Goal: Check status

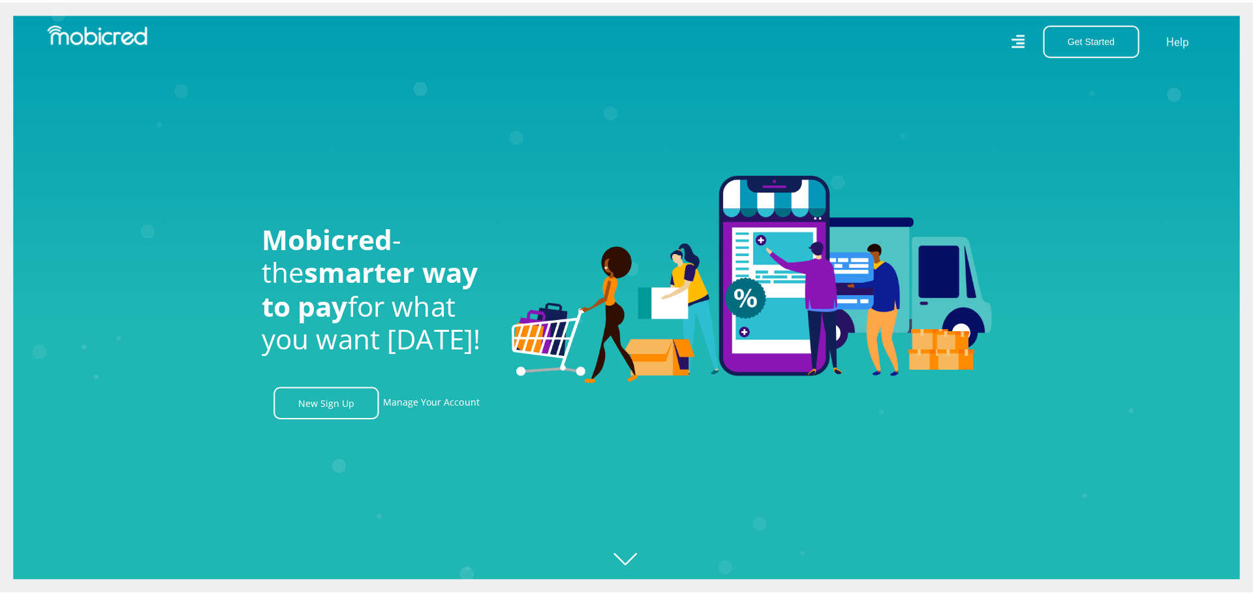
scroll to position [0, 1674]
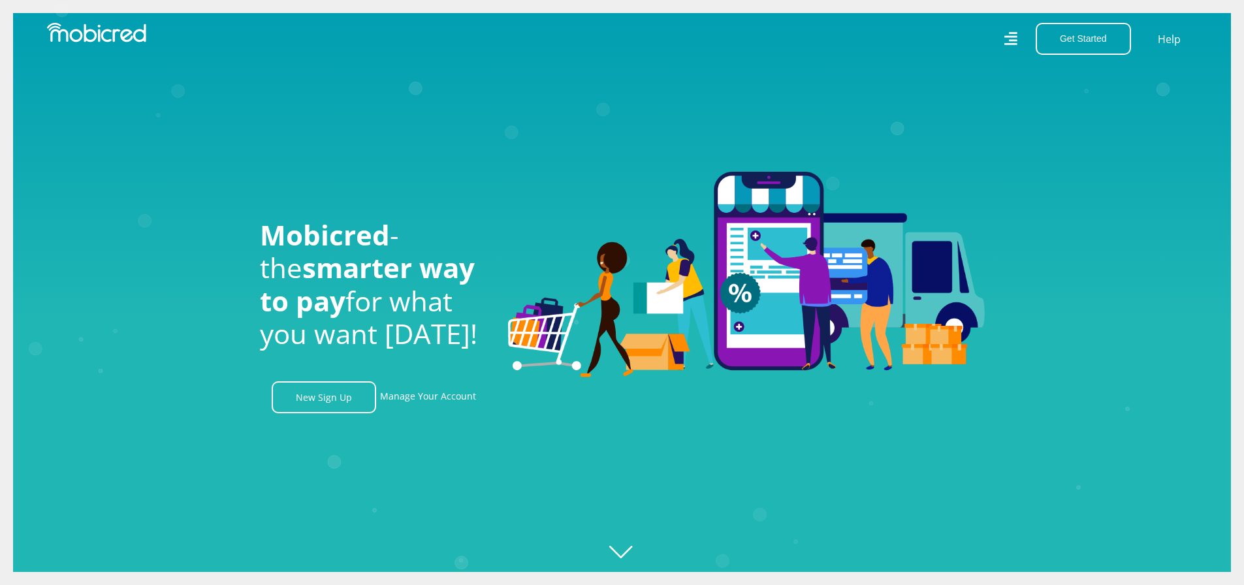
click at [1012, 40] on icon at bounding box center [1010, 38] width 13 height 13
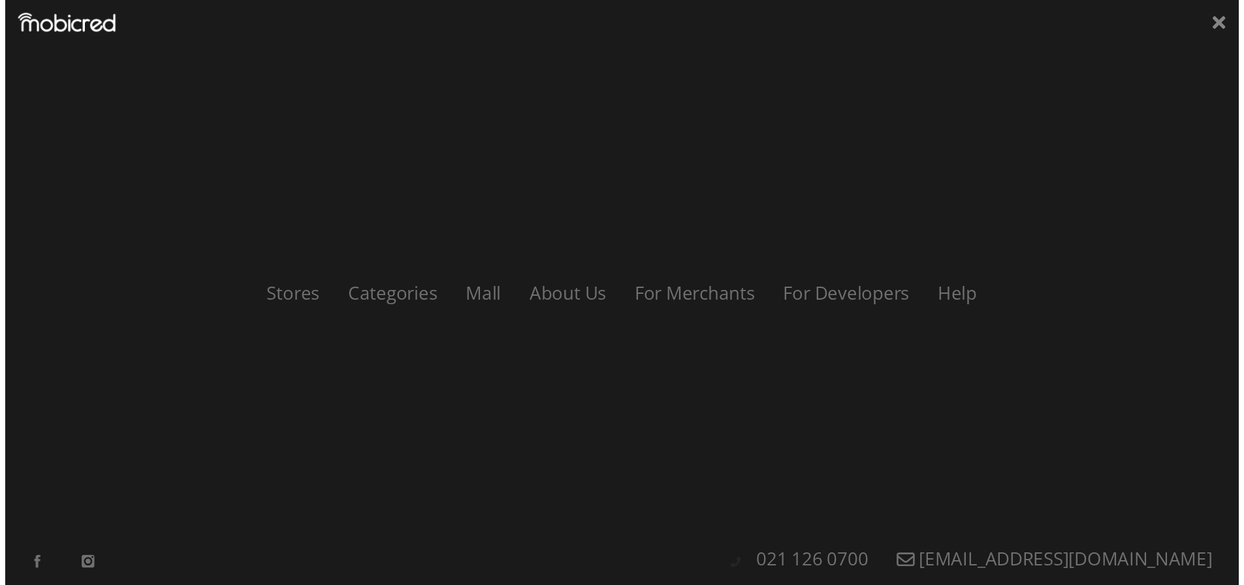
scroll to position [0, 2419]
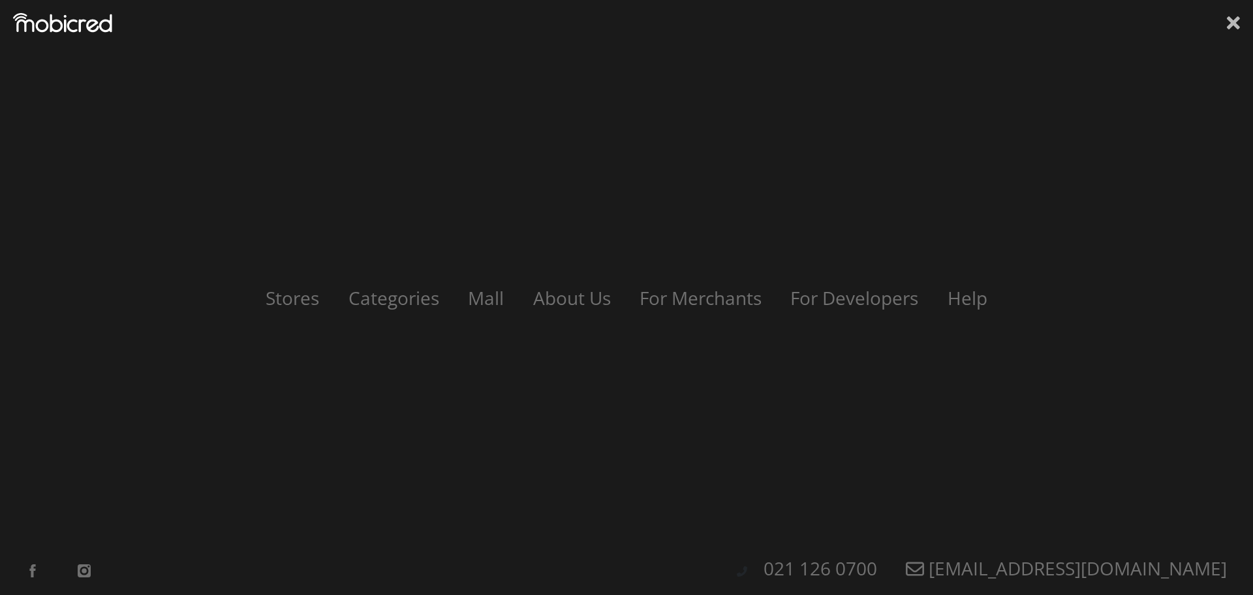
click at [1233, 24] on icon at bounding box center [1233, 22] width 13 height 13
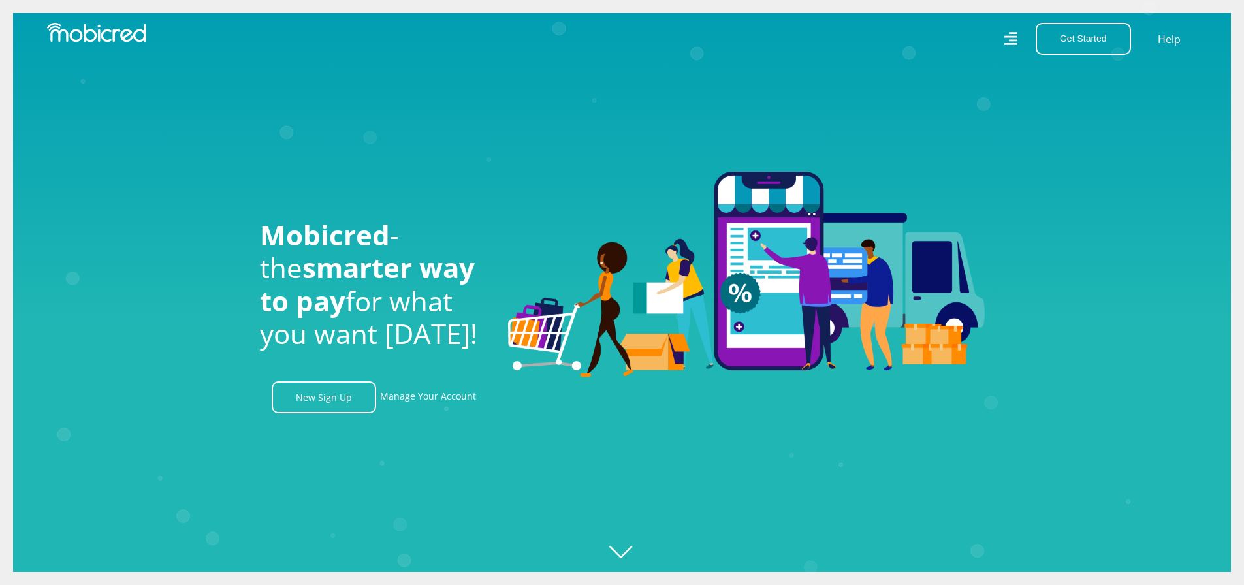
scroll to position [0, 2977]
click at [454, 395] on link "Manage Your Account" at bounding box center [428, 397] width 96 height 32
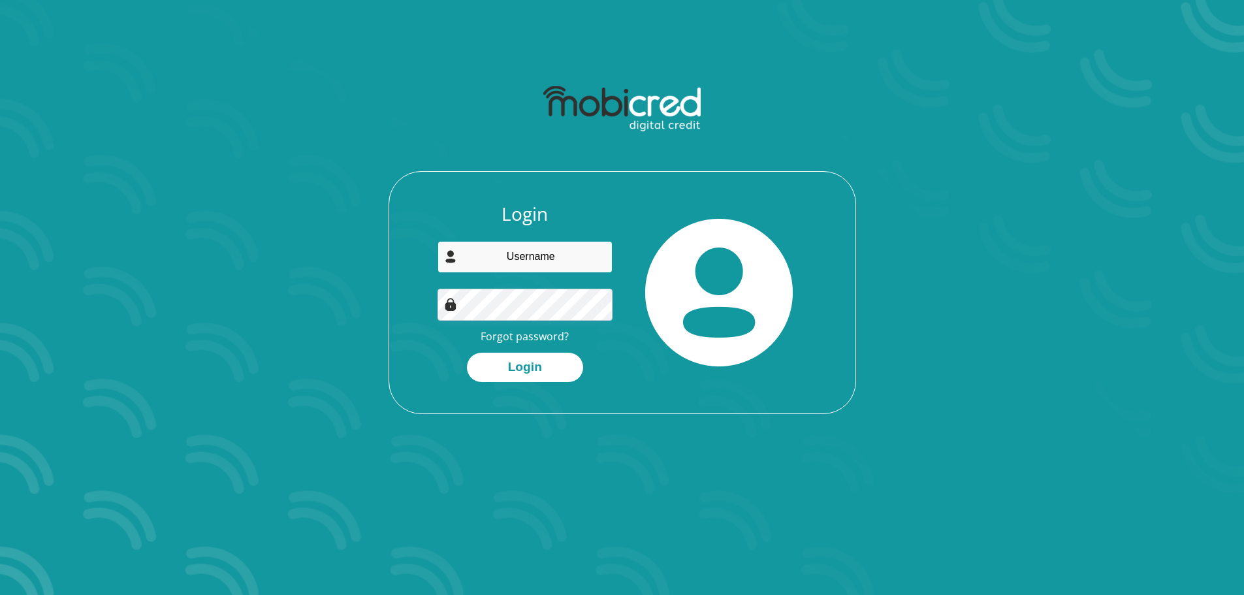
click at [538, 268] on input "email" at bounding box center [524, 257] width 175 height 32
type input "jiananhelena@gmail.com"
click at [467, 353] on button "Login" at bounding box center [525, 367] width 116 height 29
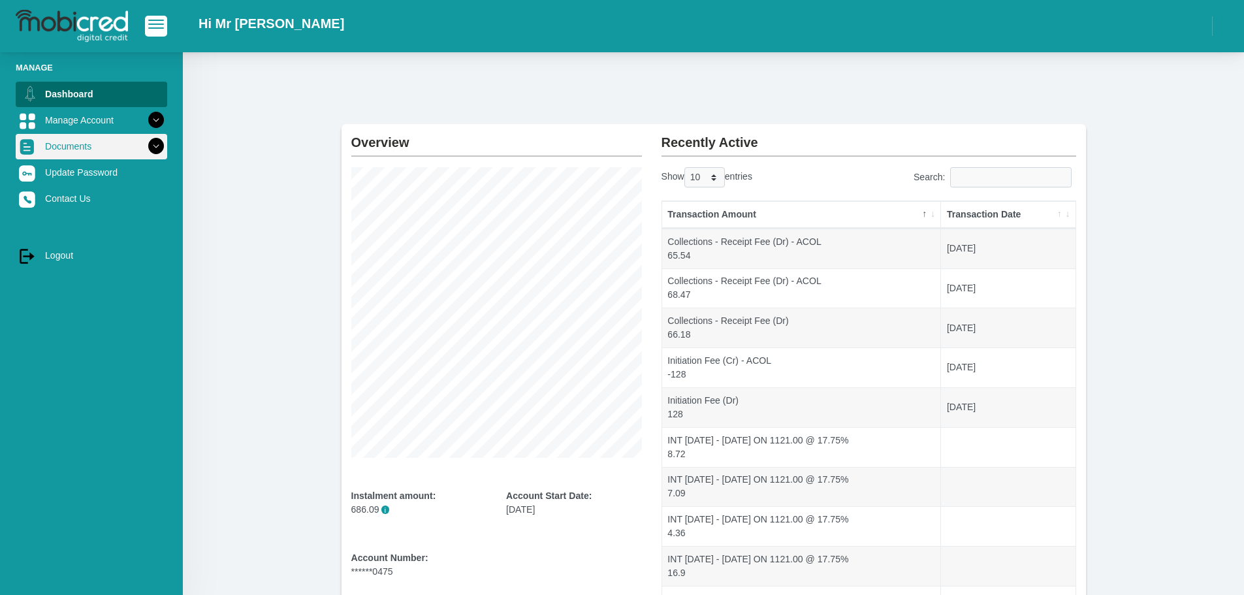
click at [147, 140] on icon at bounding box center [156, 146] width 22 height 22
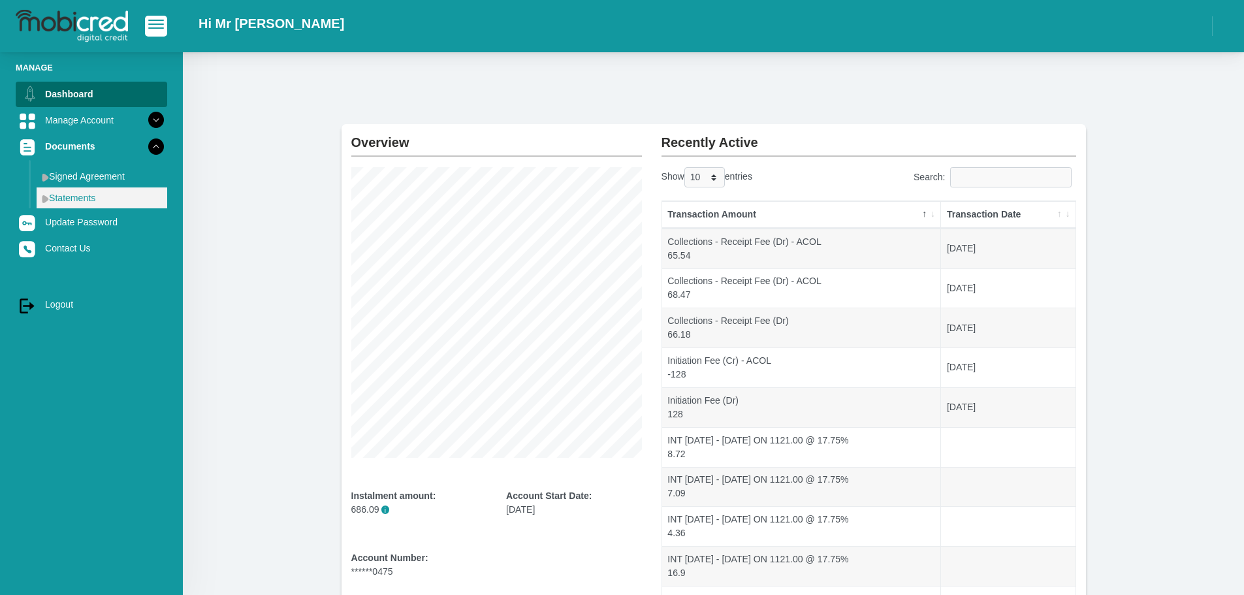
click at [85, 198] on link "Statements" at bounding box center [102, 197] width 131 height 21
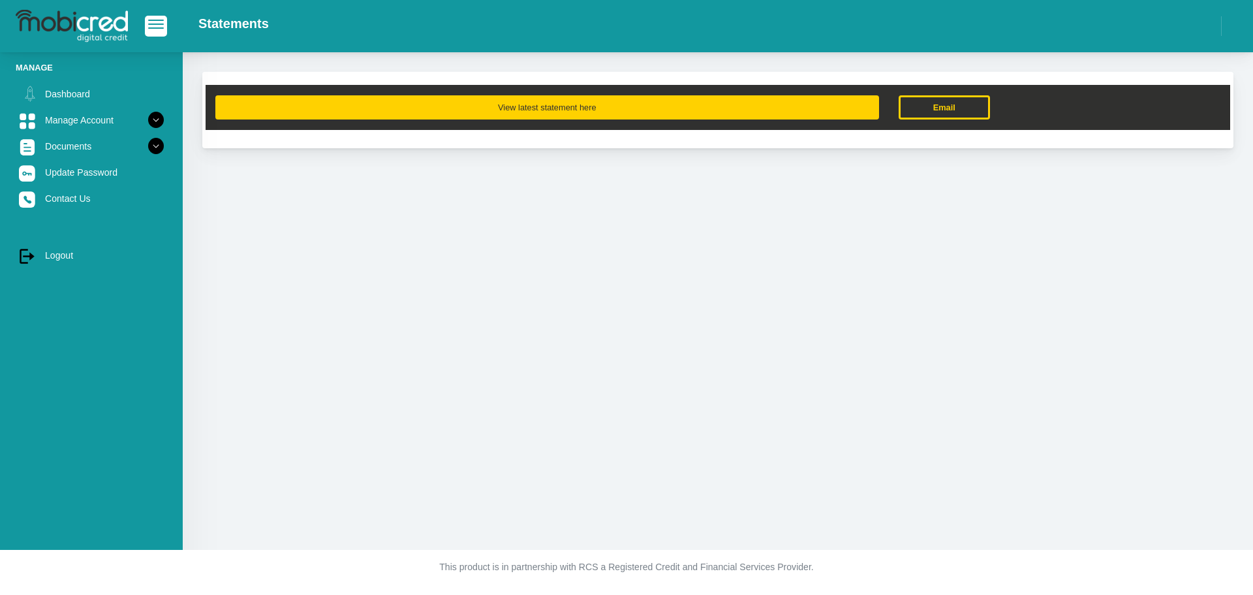
click at [569, 112] on button "View latest statement here" at bounding box center [547, 107] width 664 height 24
